Goal: Information Seeking & Learning: Learn about a topic

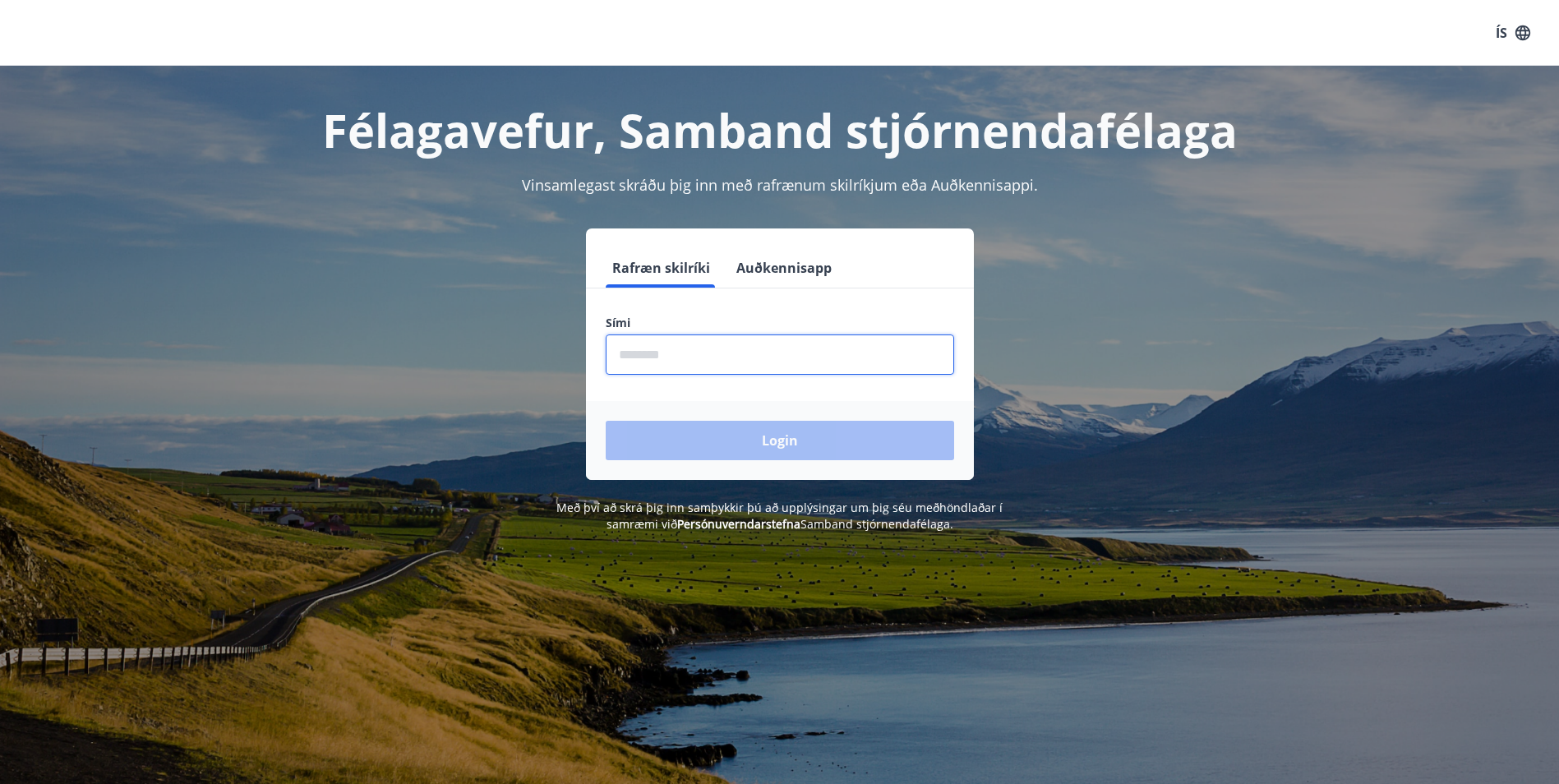
click at [777, 363] on input "phone" at bounding box center [780, 353] width 349 height 40
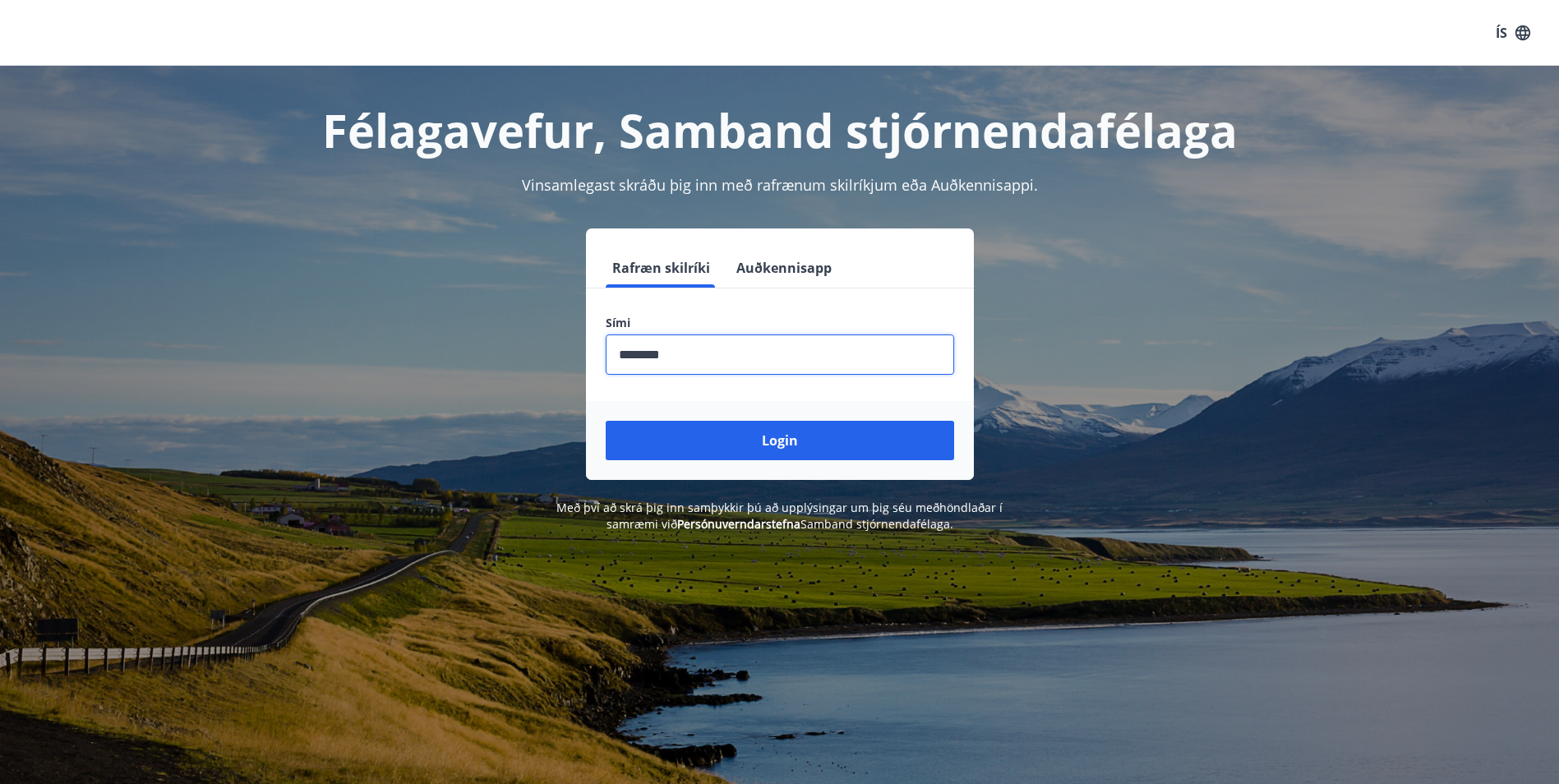
type input "********"
click at [606, 420] on button "Login" at bounding box center [780, 440] width 349 height 40
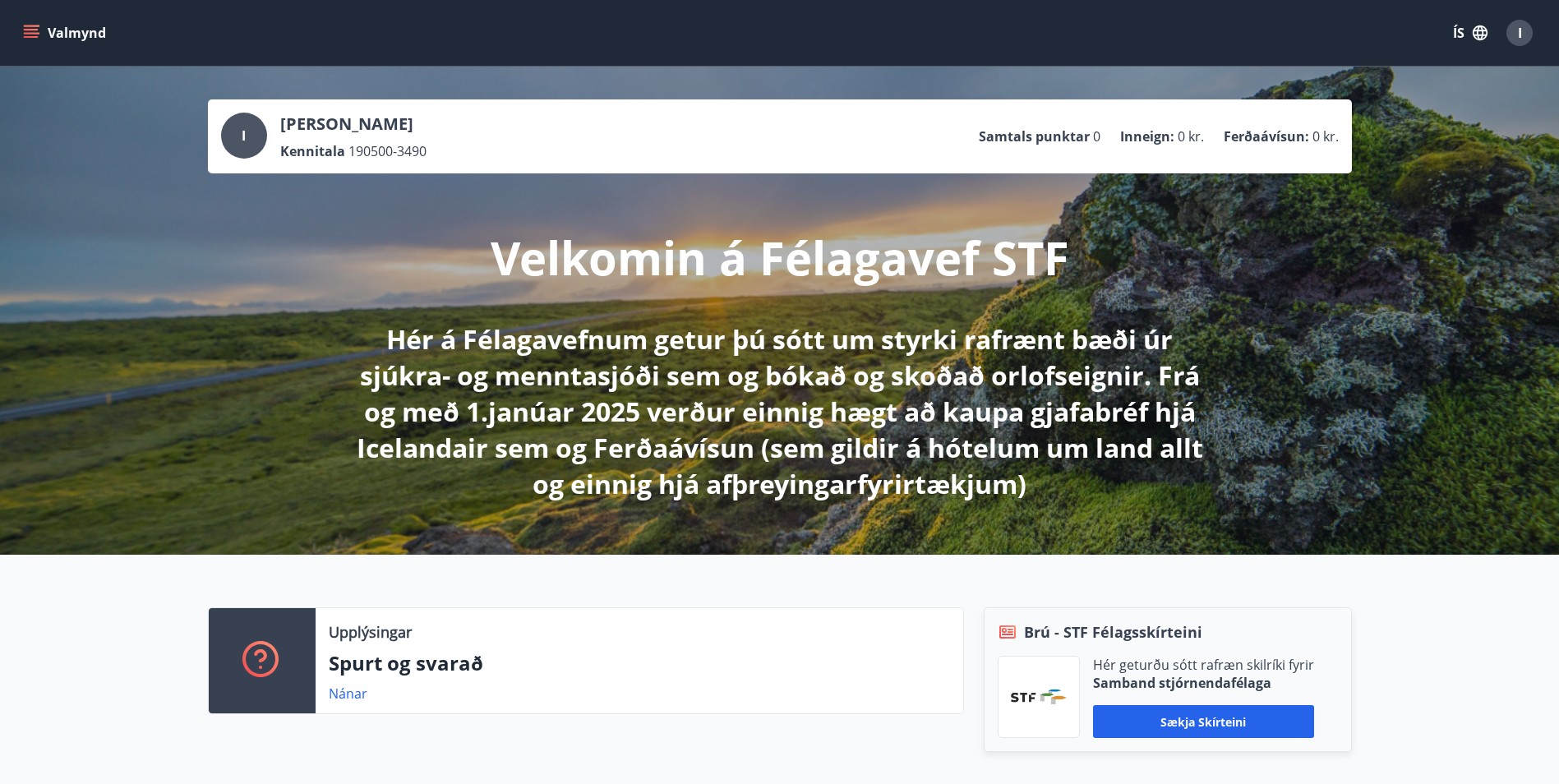
click at [25, 29] on icon "menu" at bounding box center [32, 30] width 15 height 2
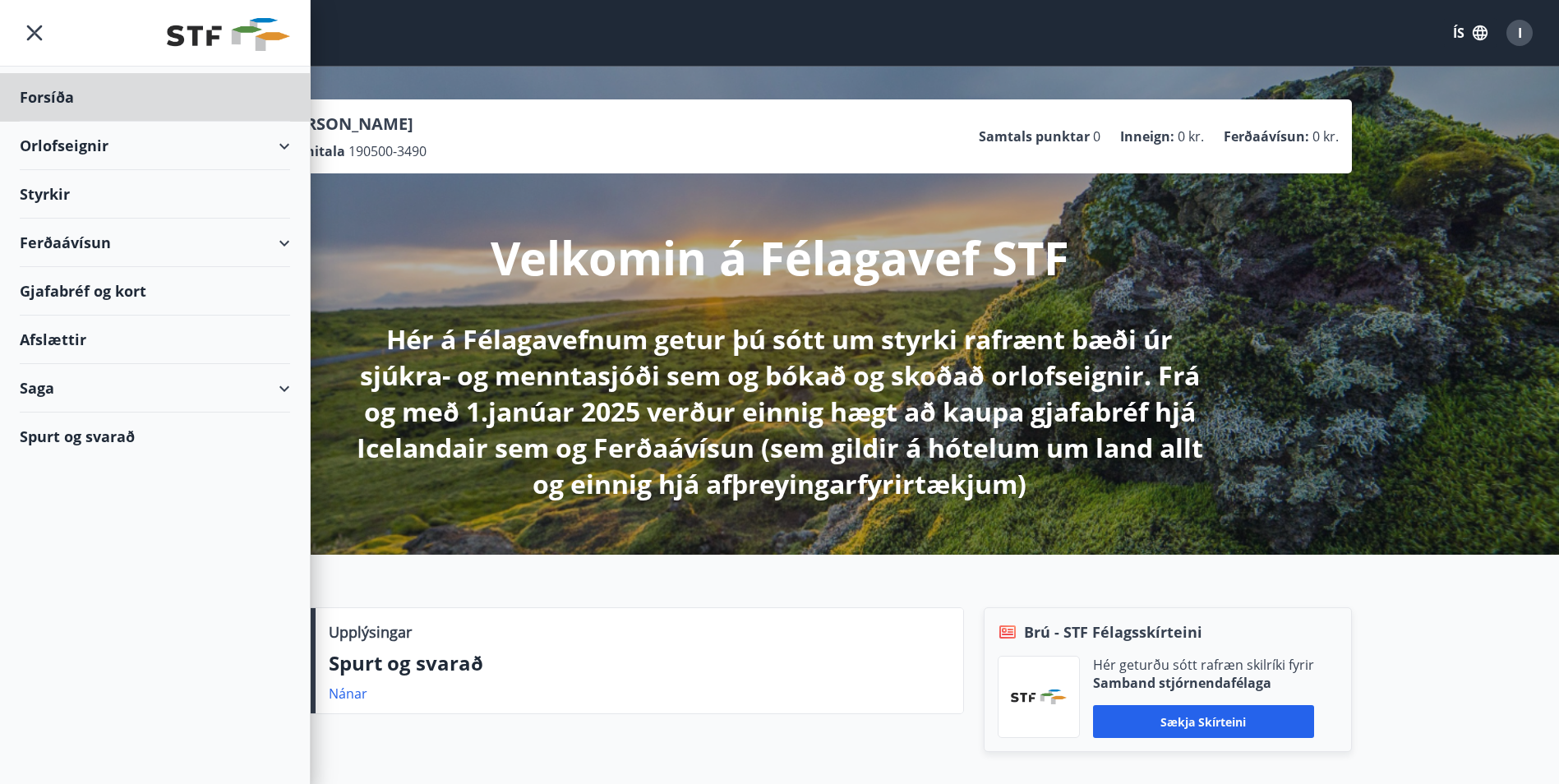
click at [58, 197] on div "Styrkir" at bounding box center [154, 194] width 270 height 48
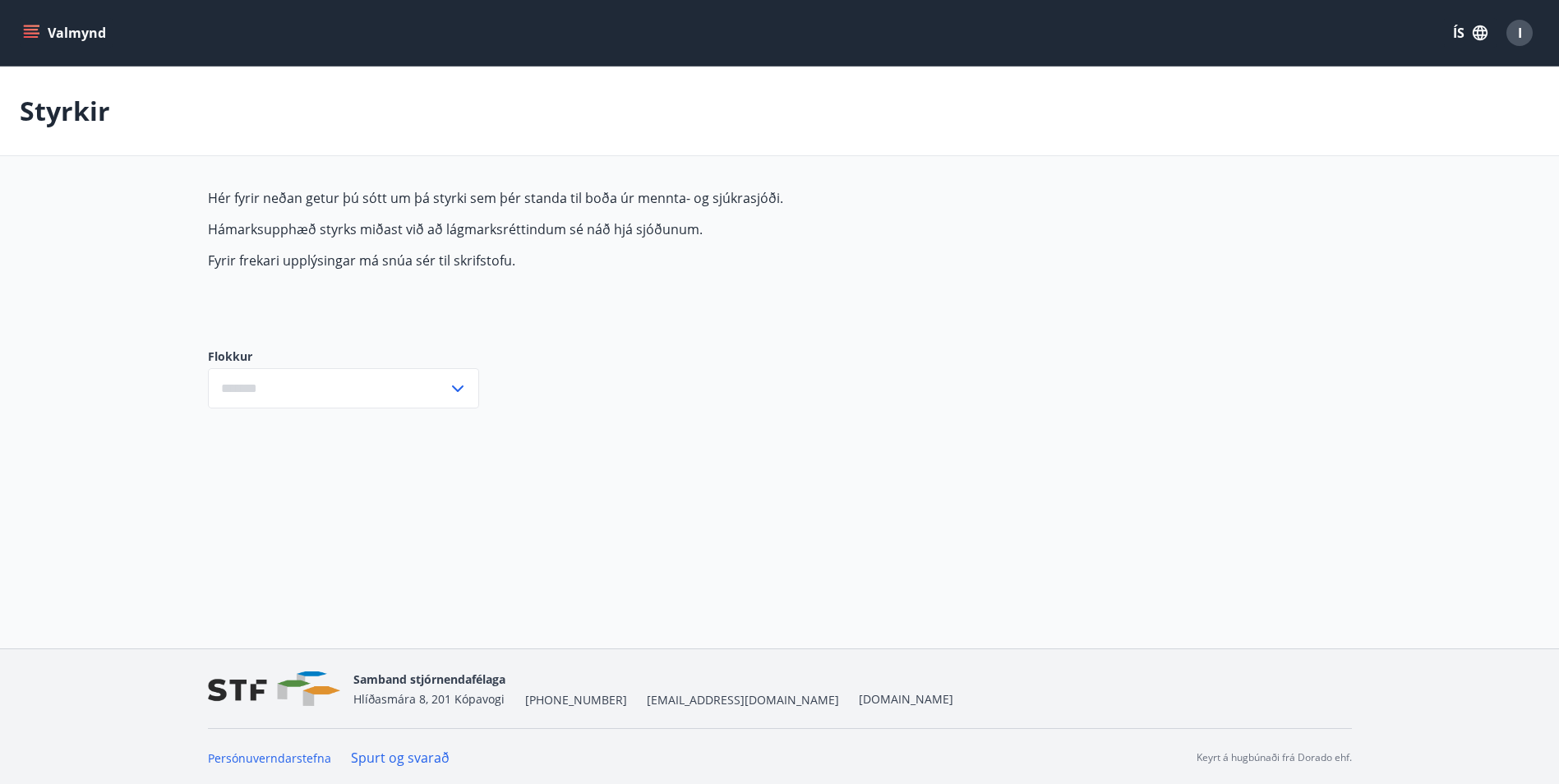
type input "***"
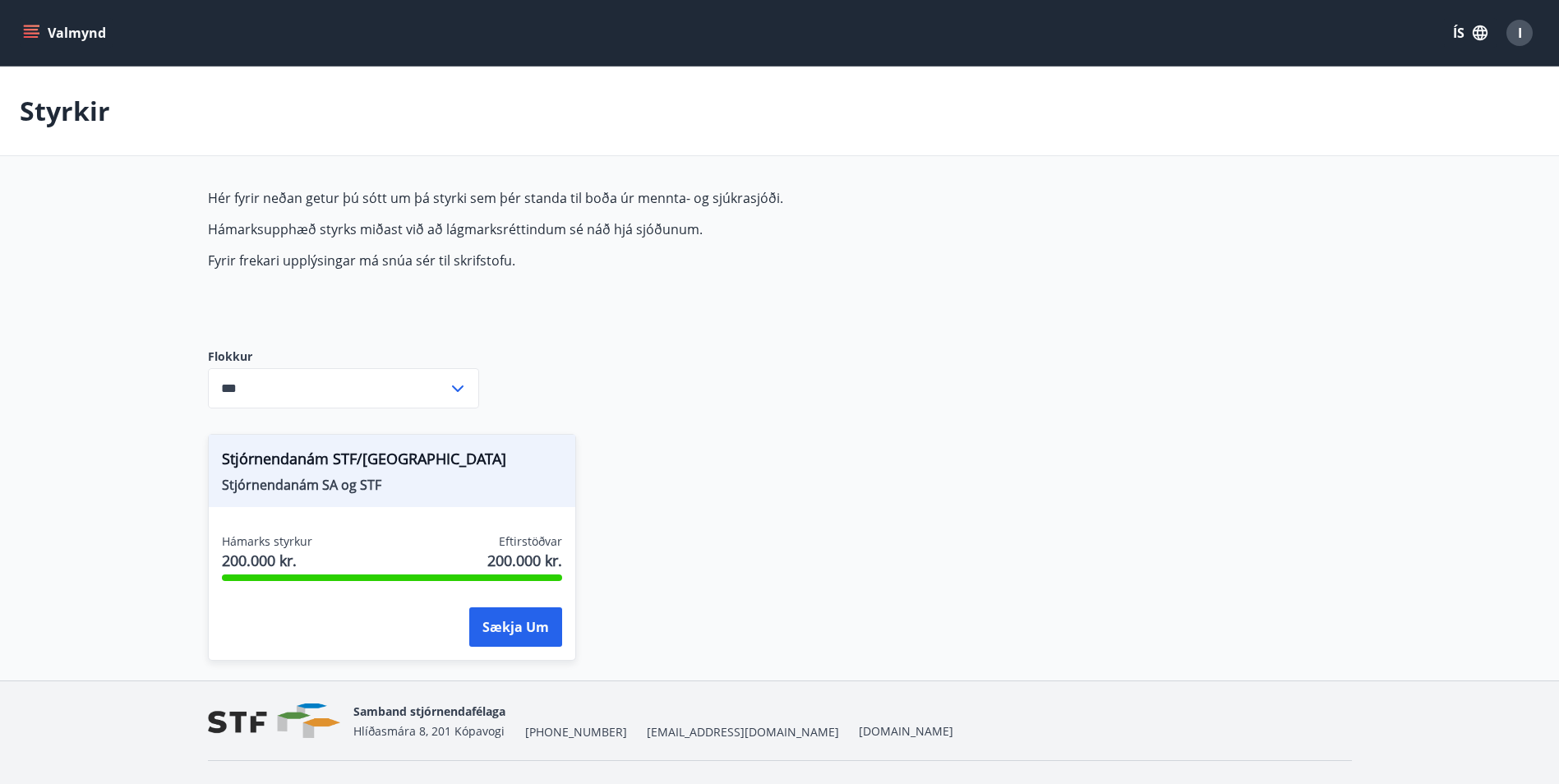
click at [37, 32] on icon "menu" at bounding box center [32, 33] width 18 height 2
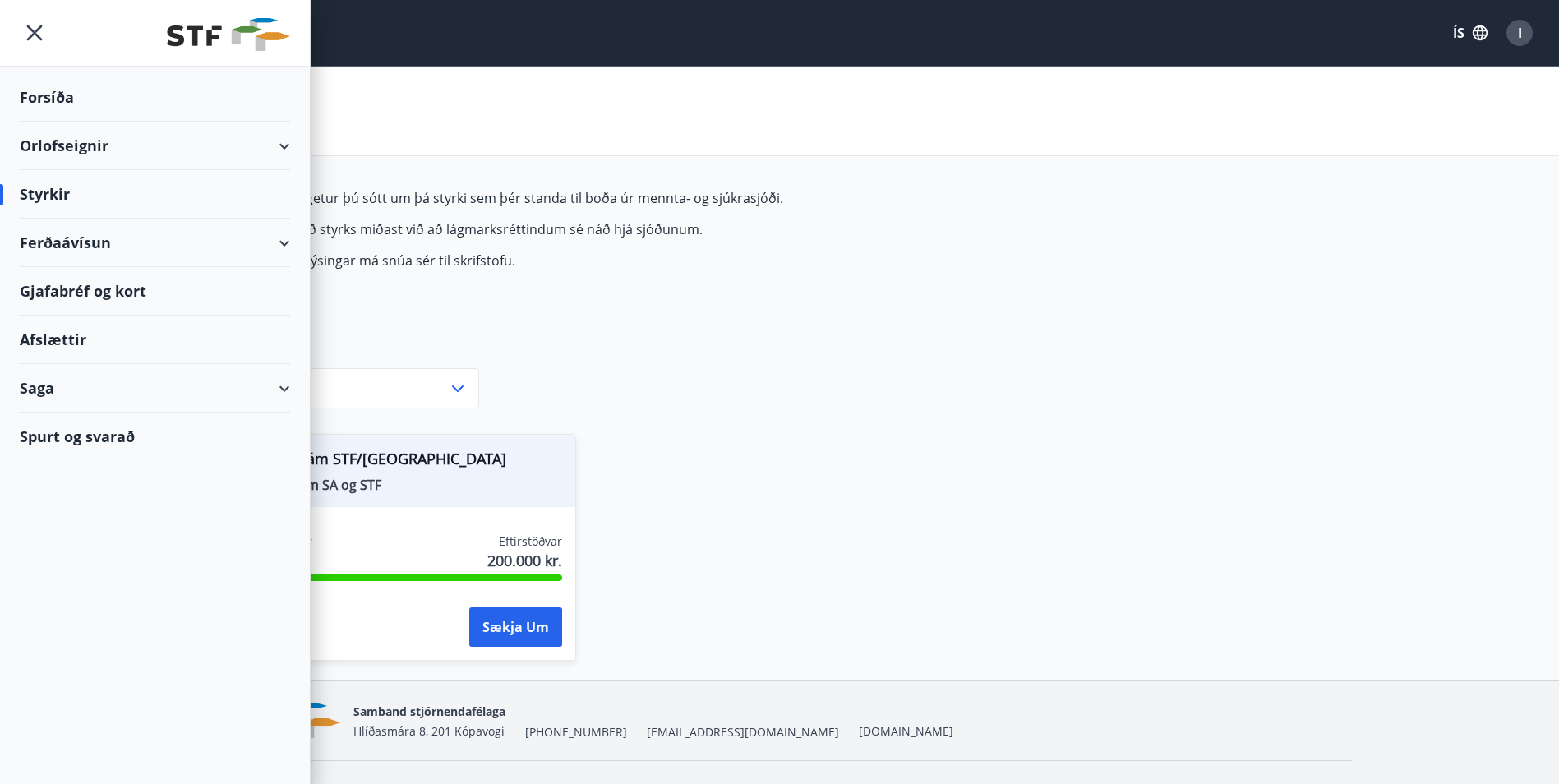
drag, startPoint x: 48, startPoint y: 206, endPoint x: 48, endPoint y: 195, distance: 11.0
click at [48, 201] on div "Styrkir" at bounding box center [154, 194] width 270 height 48
click at [57, 192] on div "Styrkir" at bounding box center [154, 194] width 270 height 48
click at [54, 78] on div "Forsíða" at bounding box center [154, 97] width 270 height 48
